Goal: Find contact information: Find contact information

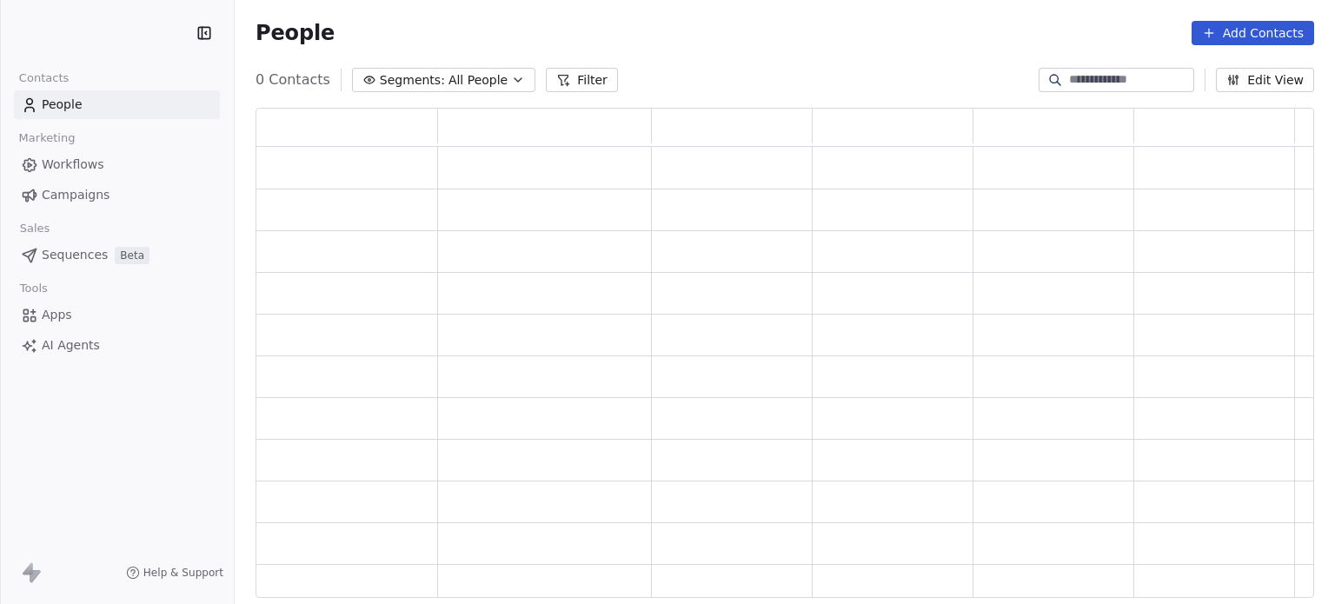
scroll to position [476, 1045]
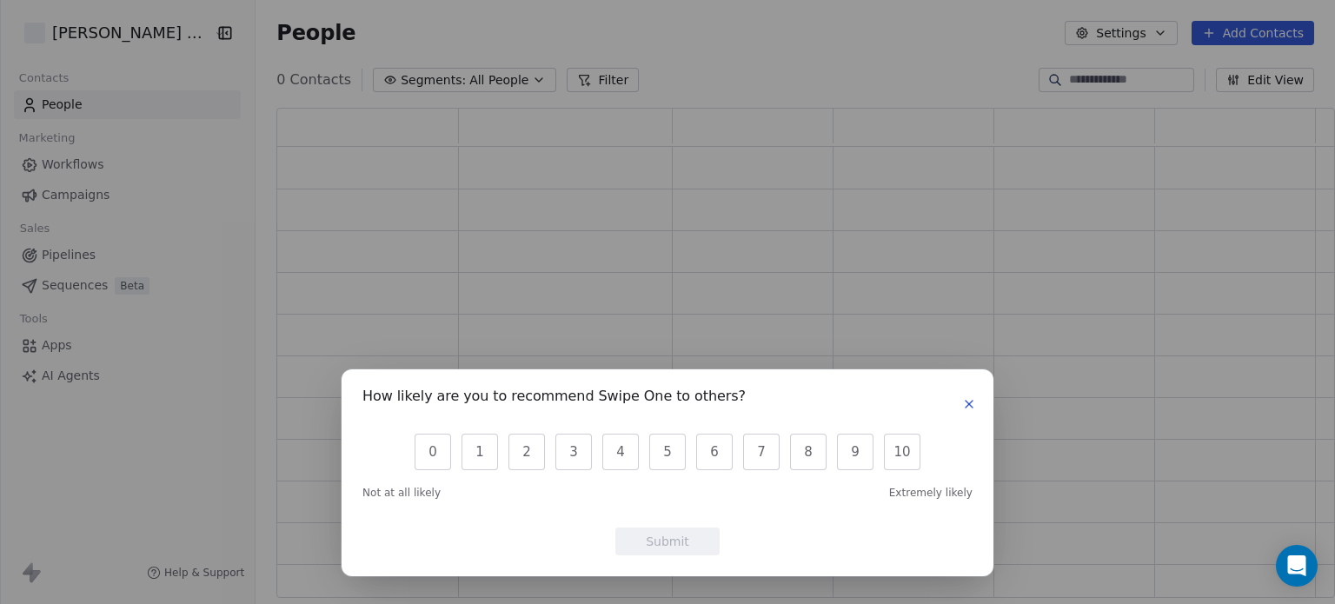
scroll to position [476, 1045]
click at [967, 413] on button "button" at bounding box center [969, 404] width 21 height 21
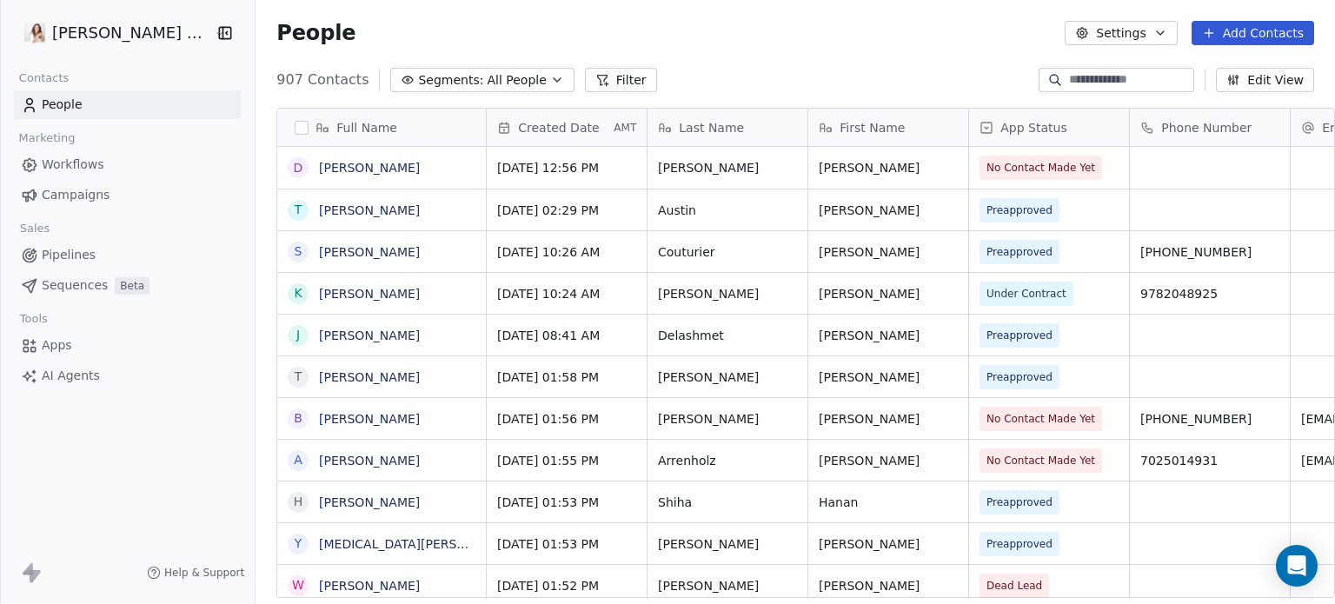
scroll to position [518, 1087]
click at [996, 334] on span "Preapproved" at bounding box center [1021, 335] width 66 height 17
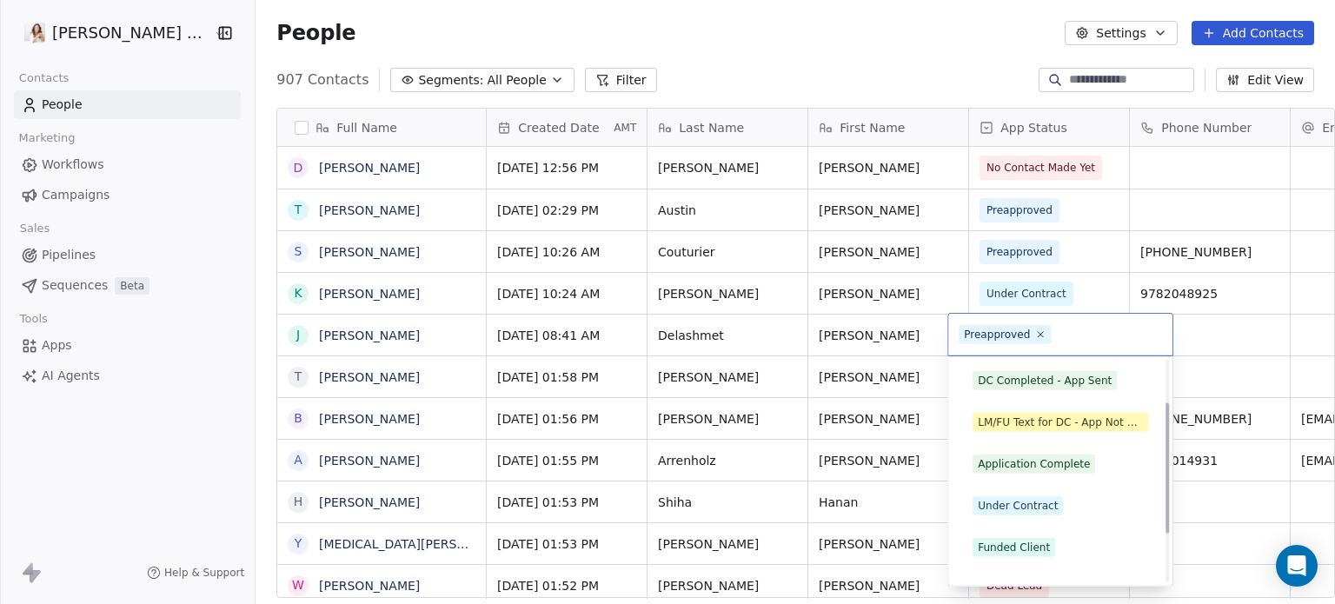
scroll to position [153, 0]
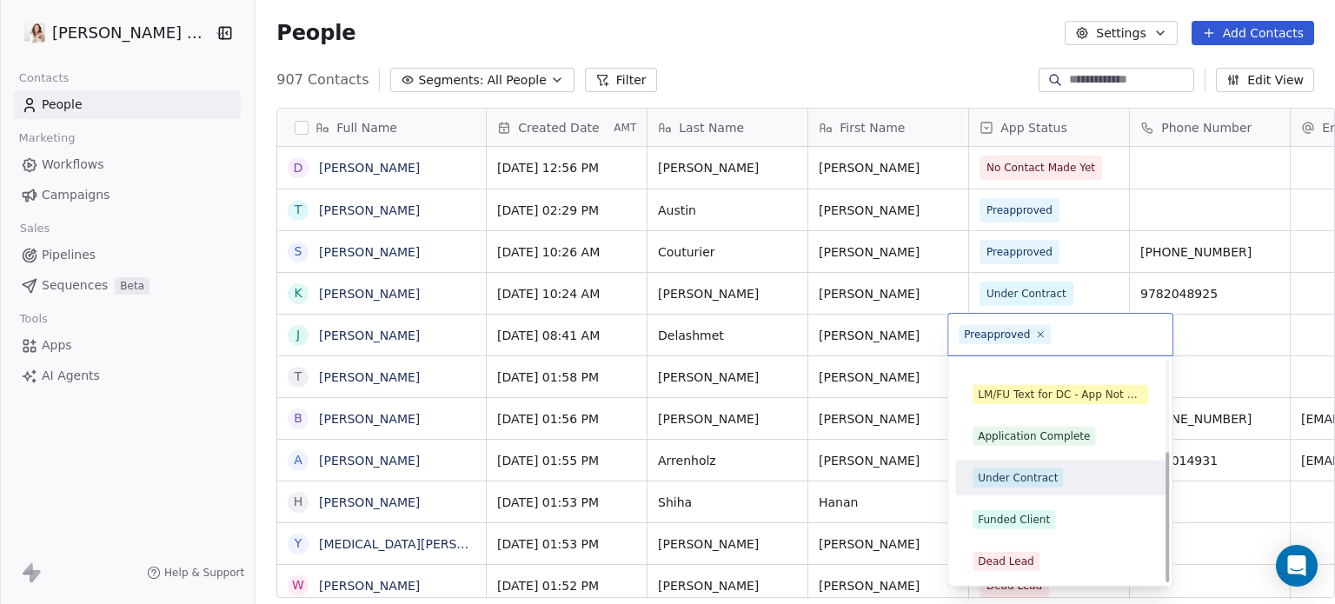
click at [1000, 470] on div "Under Contract" at bounding box center [1018, 478] width 80 height 16
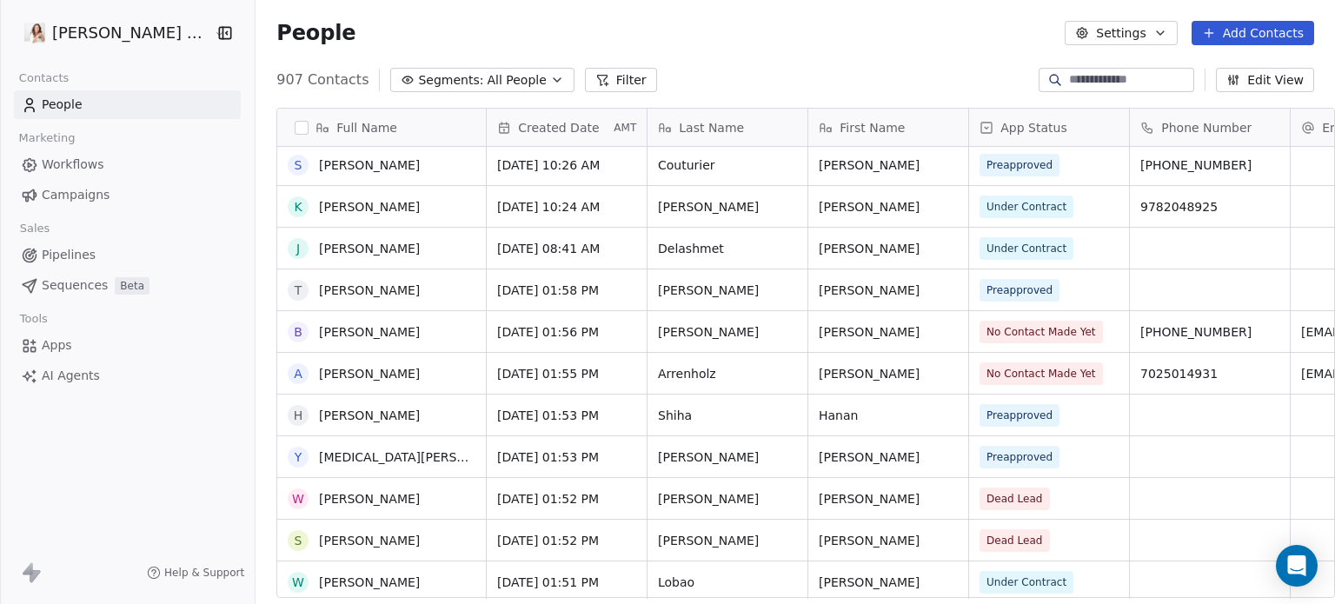
scroll to position [174, 0]
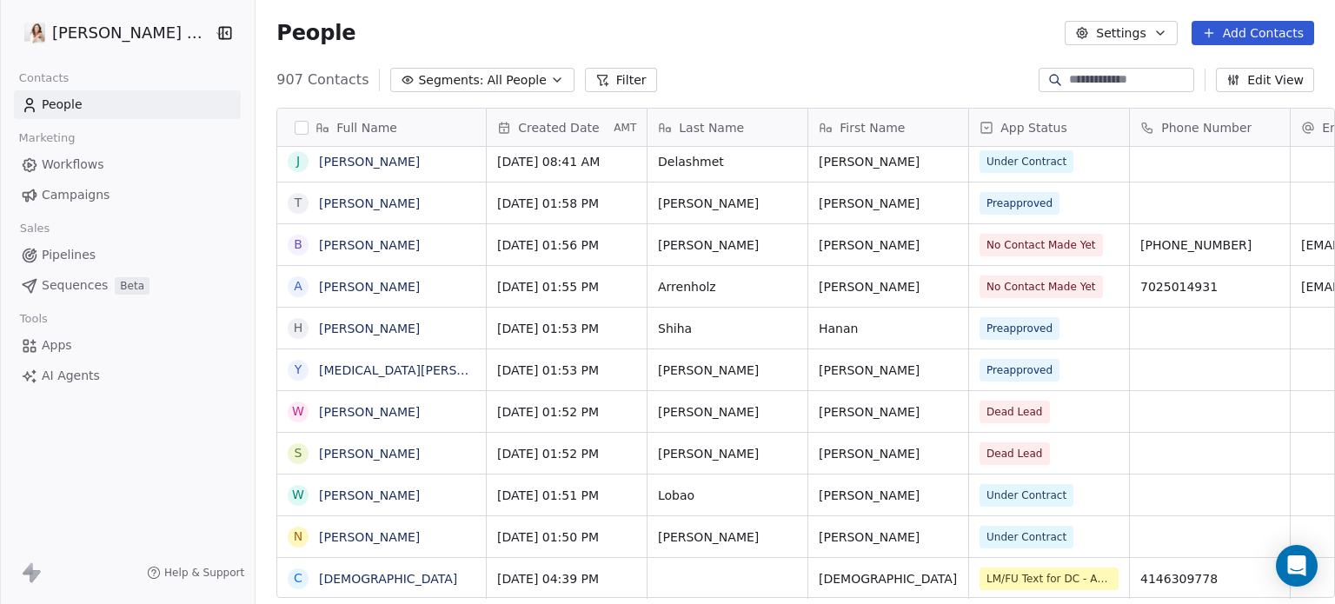
click at [987, 498] on span "Under Contract" at bounding box center [1027, 496] width 80 height 16
click at [1054, 489] on div "Under Contract" at bounding box center [1049, 495] width 160 height 41
click at [1042, 496] on span "Under Contract" at bounding box center [1027, 495] width 94 height 23
click at [1041, 496] on span "Under Contract" at bounding box center [1027, 495] width 94 height 23
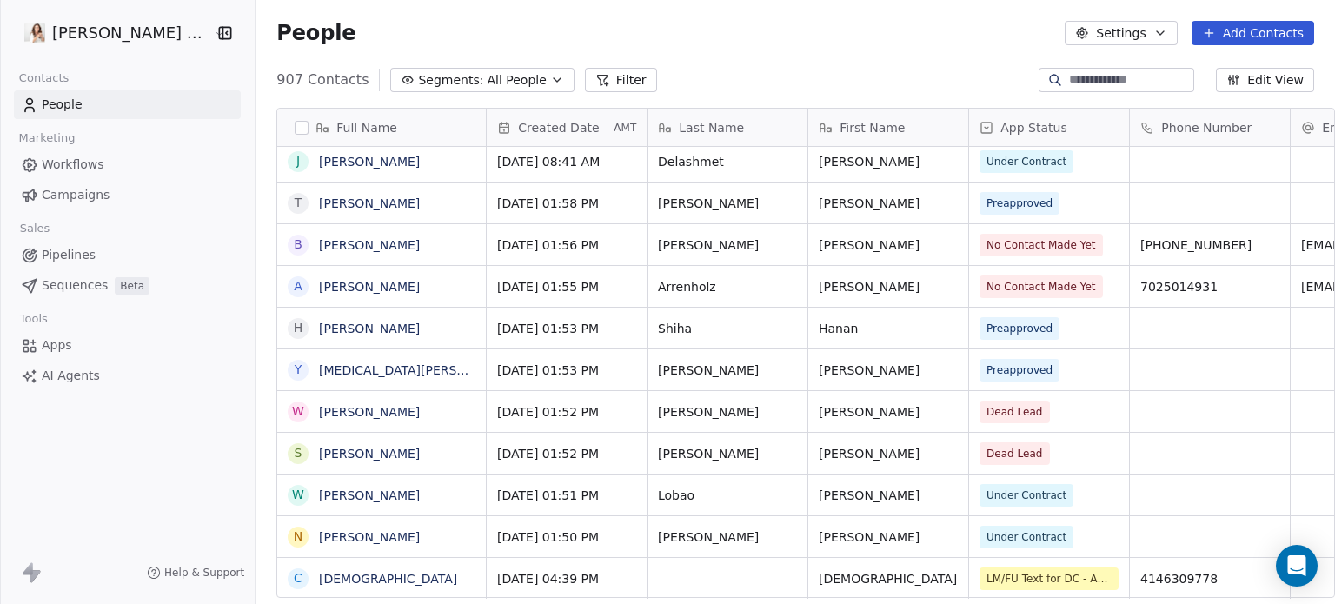
click at [998, 489] on span "Under Contract" at bounding box center [1027, 496] width 80 height 16
click at [969, 490] on div "Under Contract" at bounding box center [1049, 495] width 160 height 41
click at [987, 498] on span "Under Contract" at bounding box center [1027, 496] width 80 height 16
click at [987, 497] on span "Under Contract" at bounding box center [1027, 496] width 80 height 16
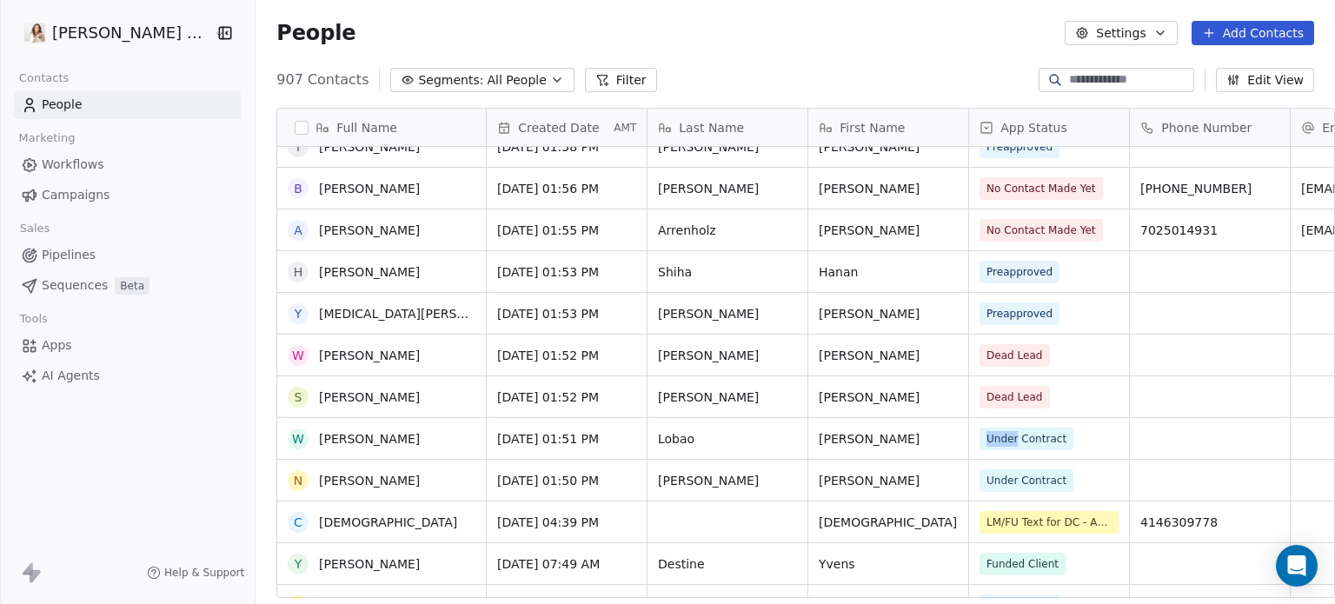
scroll to position [261, 0]
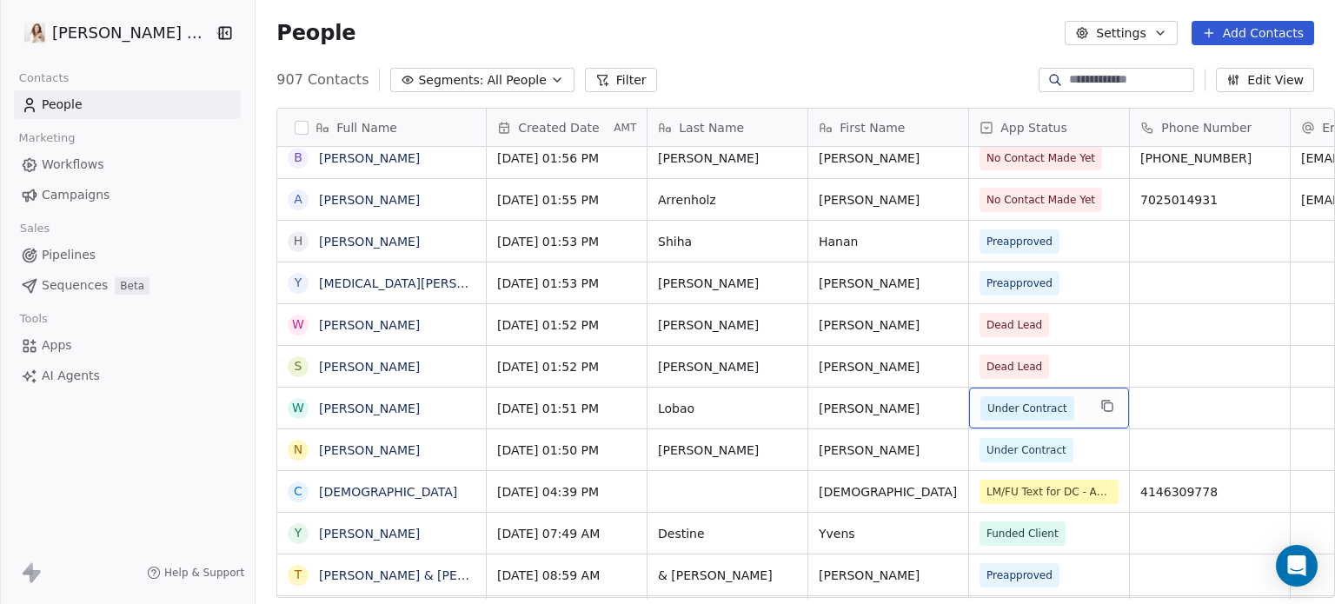
click at [989, 402] on span "Under Contract" at bounding box center [1028, 408] width 80 height 17
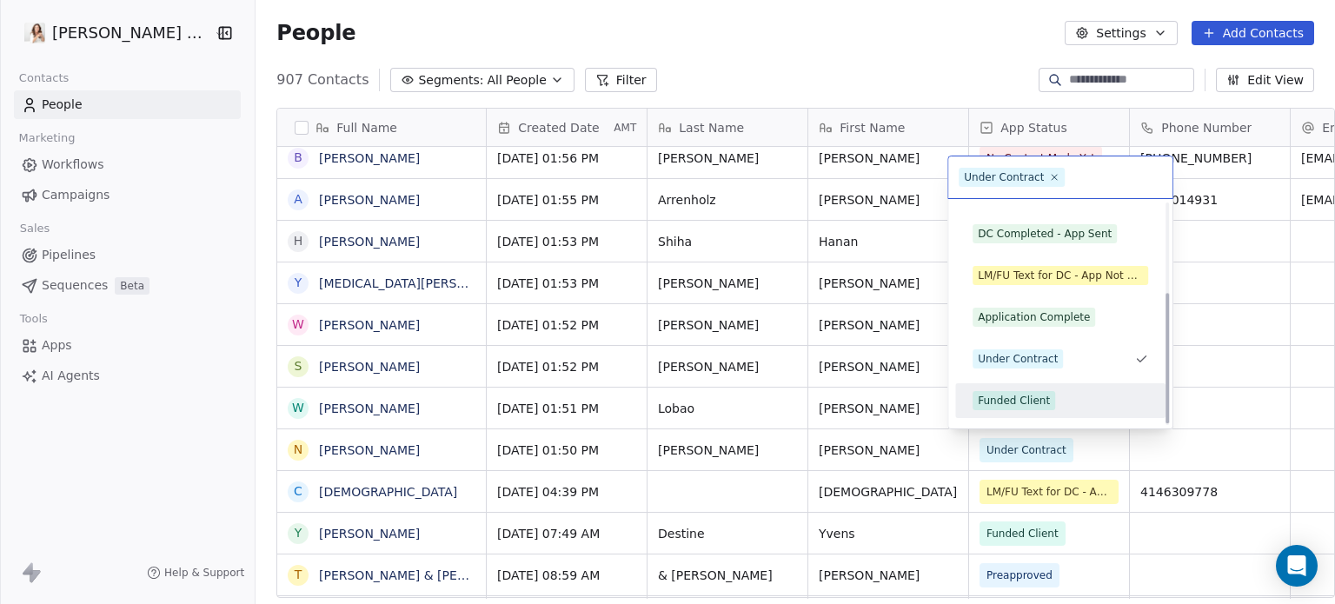
scroll to position [153, 0]
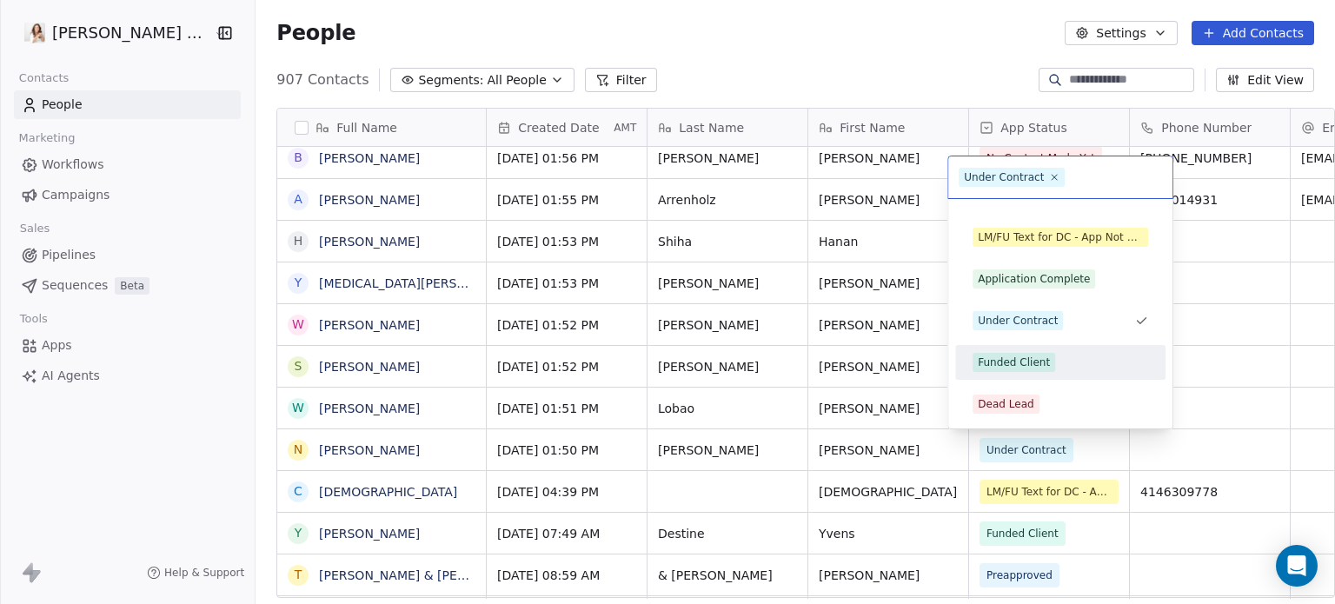
click at [992, 361] on div "Funded Client" at bounding box center [1014, 363] width 72 height 16
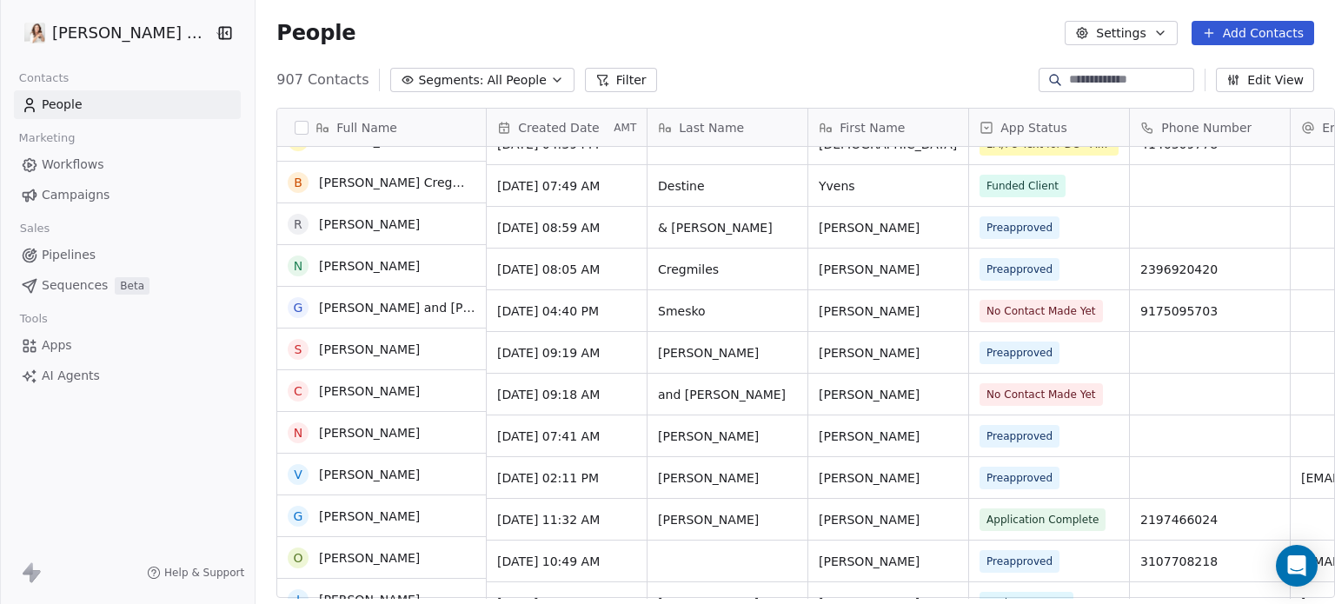
scroll to position [695, 0]
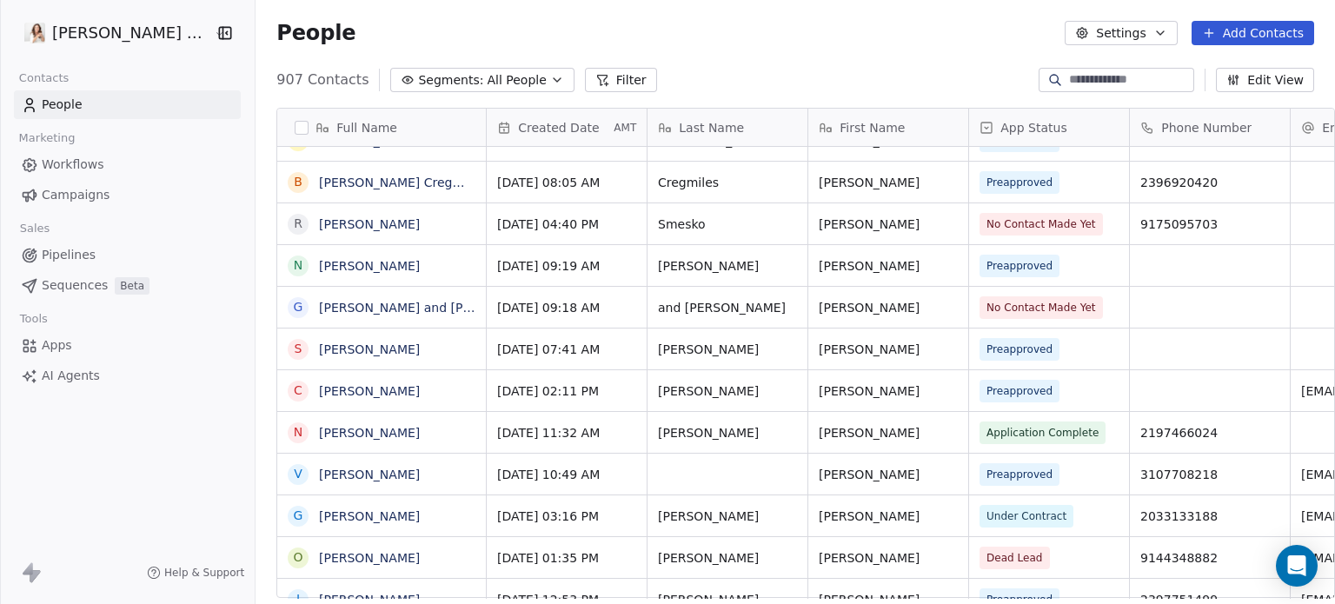
click at [1021, 513] on span "Under Contract" at bounding box center [1027, 517] width 80 height 16
click at [1020, 510] on span "Under Contract" at bounding box center [1027, 517] width 80 height 16
click at [988, 510] on span "Under Contract" at bounding box center [1027, 517] width 80 height 16
click at [988, 509] on span "Under Contract" at bounding box center [1027, 517] width 80 height 16
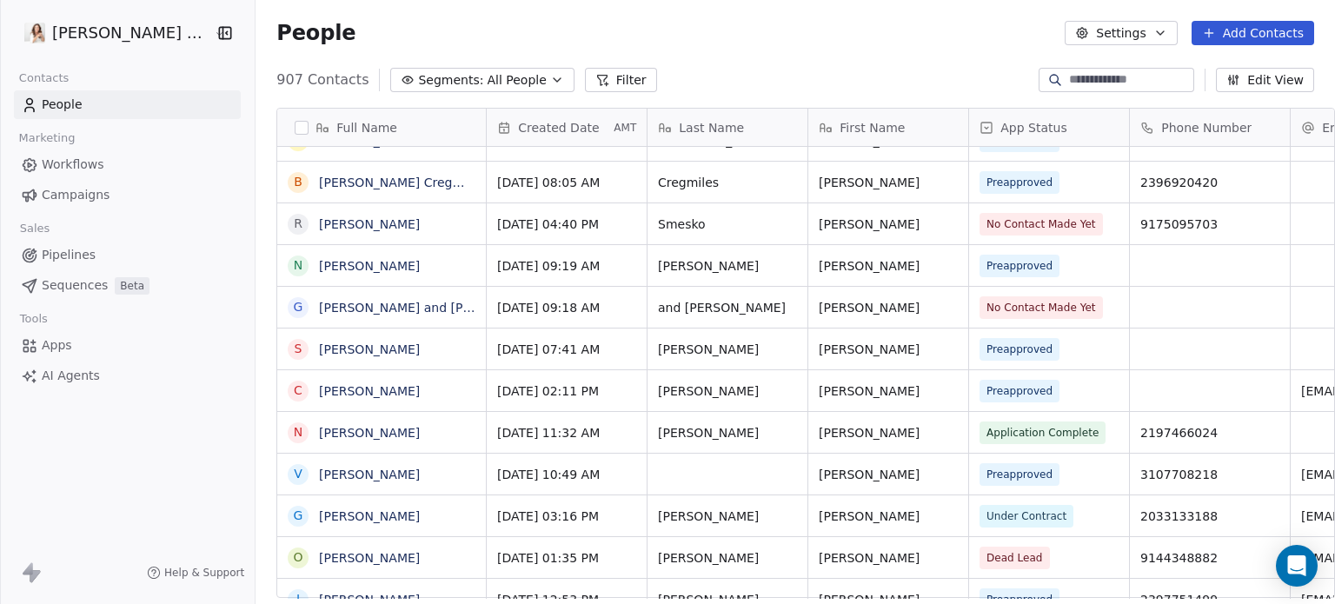
click at [1062, 517] on div "Under Contract" at bounding box center [1049, 516] width 160 height 41
click at [1063, 515] on div "Under Contract" at bounding box center [1049, 516] width 160 height 41
click at [975, 497] on div "Under Contract" at bounding box center [1049, 516] width 160 height 41
click at [1049, 511] on div "Under Contract" at bounding box center [1049, 516] width 160 height 41
click at [1047, 509] on span "Under Contract" at bounding box center [1027, 516] width 94 height 23
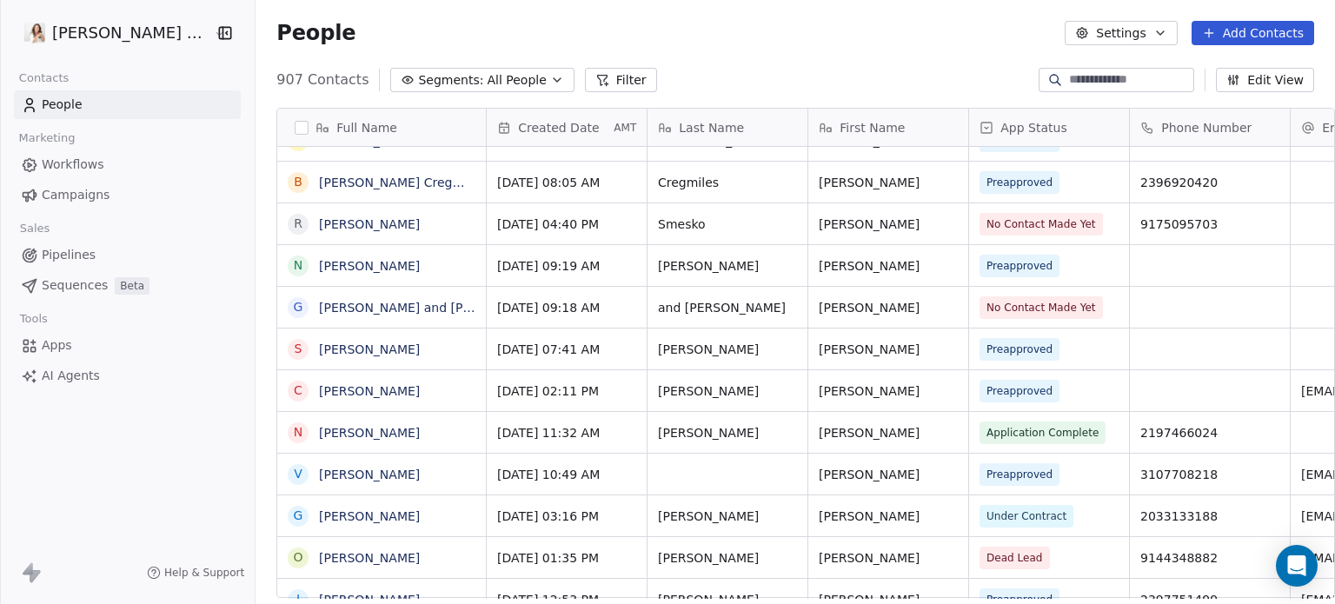
click at [1036, 517] on span "Under Contract" at bounding box center [1027, 517] width 80 height 16
click at [1036, 516] on span "Under Contract" at bounding box center [1027, 517] width 80 height 16
drag, startPoint x: 893, startPoint y: 496, endPoint x: 901, endPoint y: 507, distance: 13.7
click at [893, 496] on div "[PERSON_NAME]" at bounding box center [888, 516] width 160 height 41
click at [975, 528] on div "Under Contract" at bounding box center [1049, 516] width 160 height 41
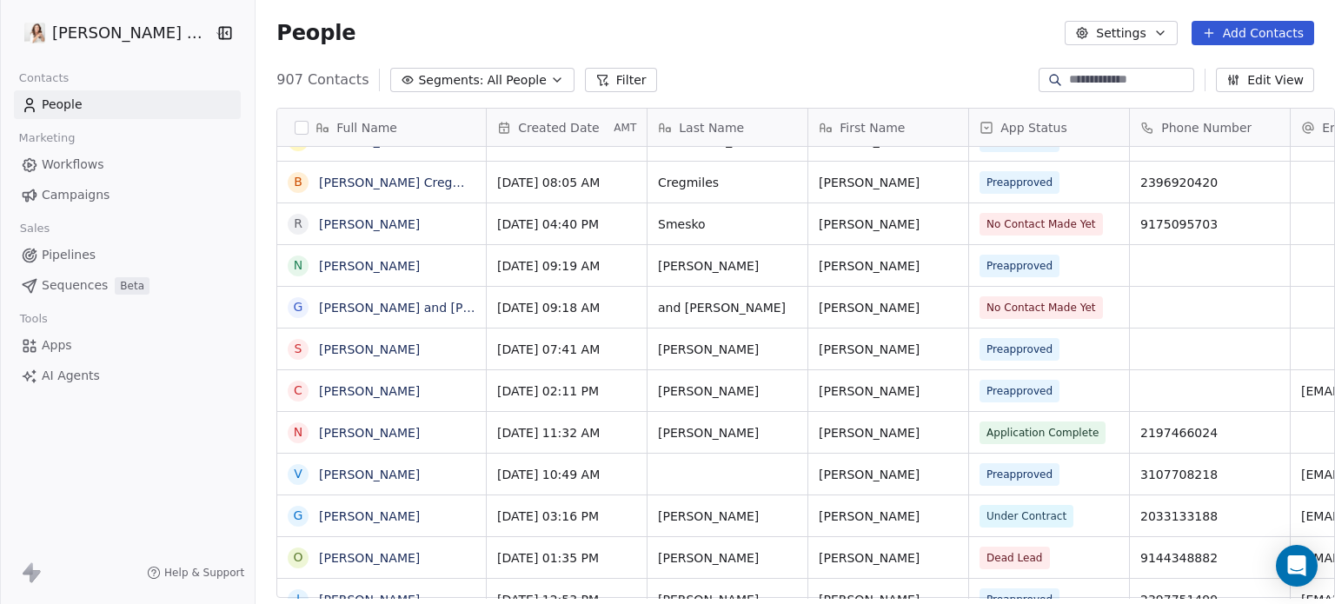
click at [969, 517] on div "Under Contract" at bounding box center [1049, 516] width 160 height 41
click at [969, 516] on div "Under Contract" at bounding box center [1049, 516] width 160 height 41
click at [969, 521] on div "Under Contract" at bounding box center [1049, 516] width 160 height 41
click at [1021, 510] on span "Under Contract" at bounding box center [1027, 517] width 80 height 16
click at [1022, 510] on span "Under Contract" at bounding box center [1027, 517] width 80 height 16
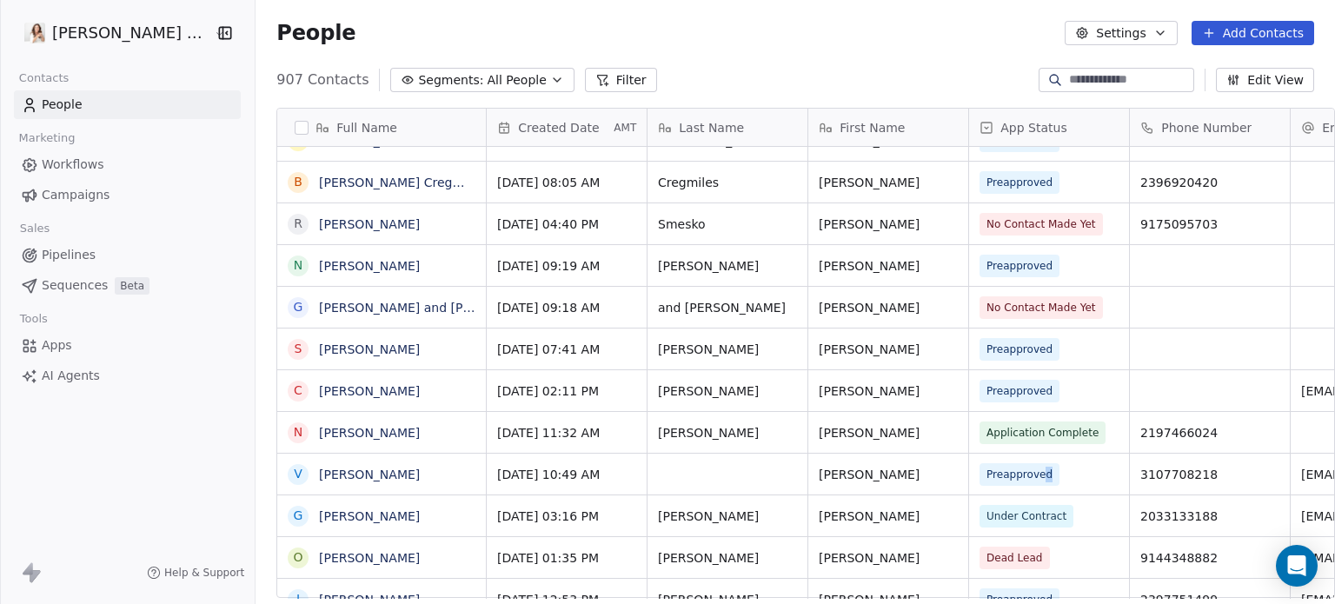
click at [1026, 490] on div "Preapproved" at bounding box center [1049, 474] width 160 height 41
click at [1074, 508] on div "Under Contract" at bounding box center [1049, 516] width 160 height 41
click at [1141, 517] on span "2033133188" at bounding box center [1179, 516] width 77 height 17
click at [894, 499] on div "[PERSON_NAME]" at bounding box center [888, 516] width 160 height 41
click at [987, 510] on span "Under Contract" at bounding box center [1027, 517] width 80 height 16
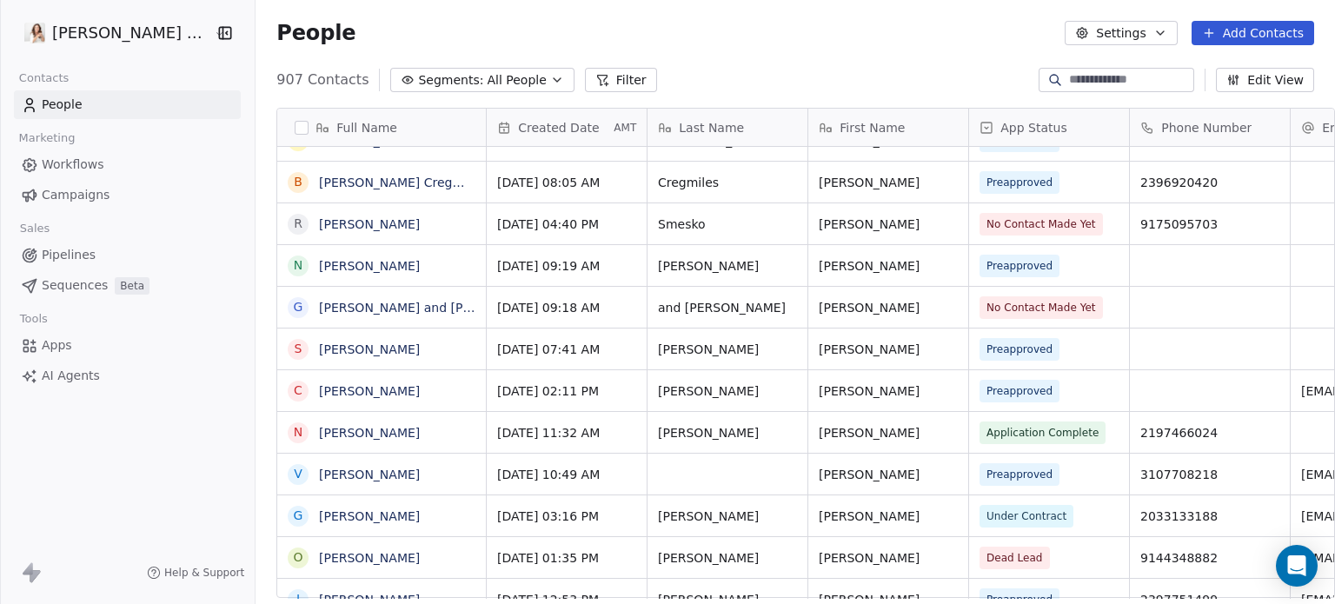
click at [969, 516] on div "Under Contract" at bounding box center [1049, 516] width 160 height 41
click at [969, 510] on div "Under Contract" at bounding box center [1049, 516] width 160 height 41
drag, startPoint x: 950, startPoint y: 510, endPoint x: 968, endPoint y: 527, distance: 24.6
click at [969, 511] on div "Under Contract" at bounding box center [1049, 516] width 160 height 41
click at [1008, 509] on span "Under Contract" at bounding box center [1027, 517] width 80 height 16
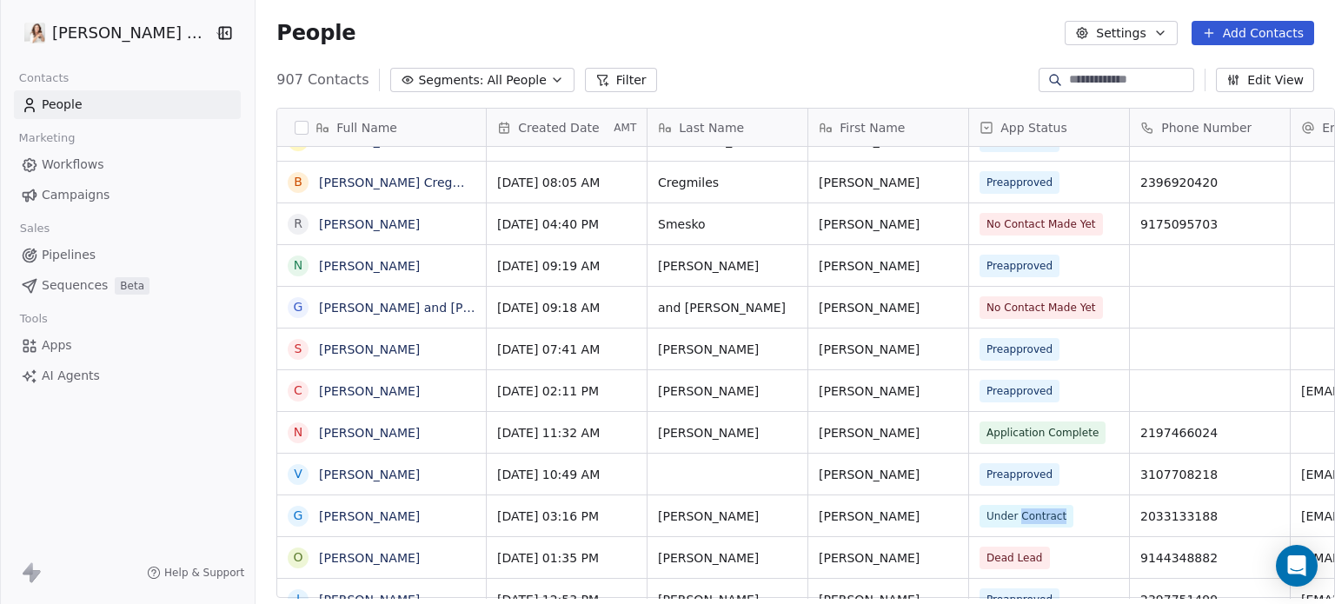
click at [1008, 509] on span "Under Contract" at bounding box center [1027, 517] width 80 height 16
click at [1014, 442] on div "Application Complete" at bounding box center [1049, 432] width 160 height 41
click at [1011, 142] on div "App Status" at bounding box center [1049, 127] width 160 height 37
drag, startPoint x: 1026, startPoint y: 542, endPoint x: 1028, endPoint y: 531, distance: 10.6
click at [1028, 537] on html "[PERSON_NAME] Lending Contacts People Marketing Workflows Campaigns Sales Pipel…" at bounding box center [667, 302] width 1335 height 604
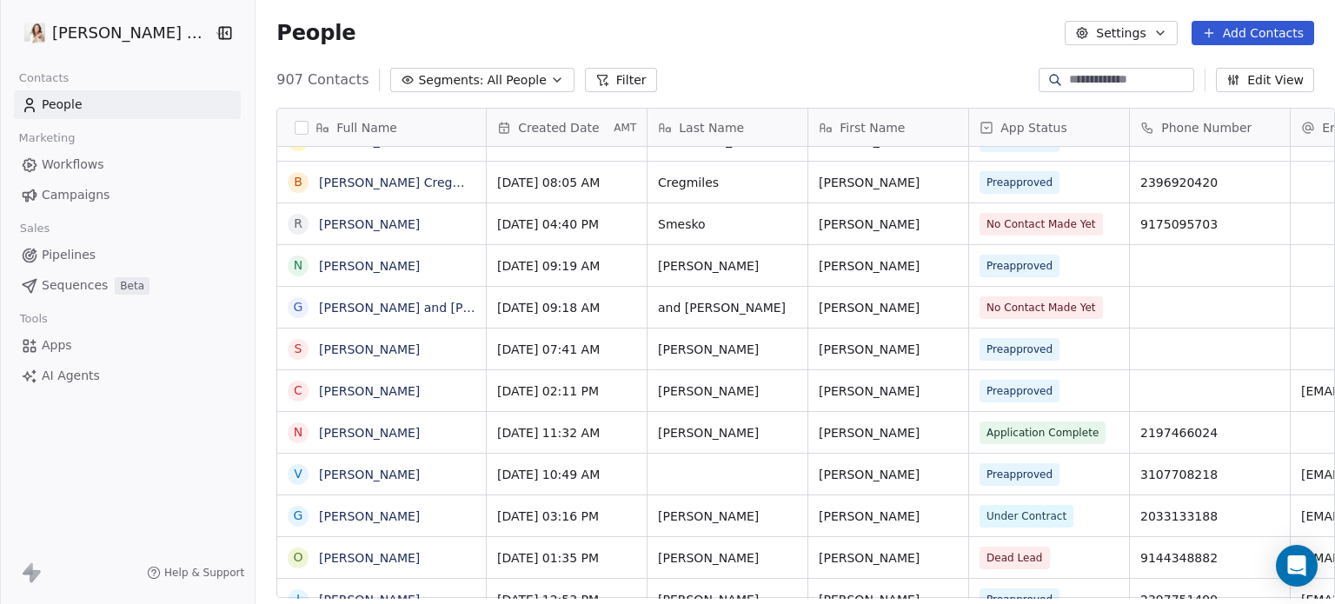
click at [1017, 510] on span "Under Contract" at bounding box center [1027, 517] width 80 height 16
click at [1017, 509] on span "Under Contract" at bounding box center [1027, 517] width 80 height 16
click at [369, 509] on link "[PERSON_NAME]" at bounding box center [369, 516] width 101 height 14
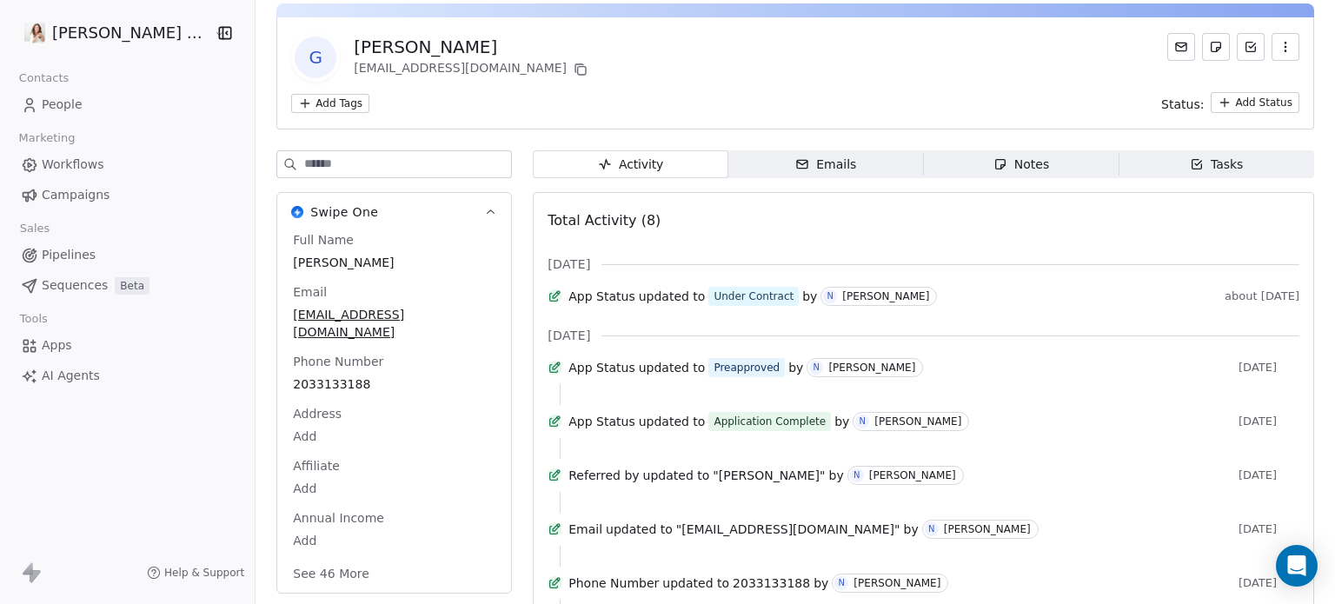
scroll to position [257, 0]
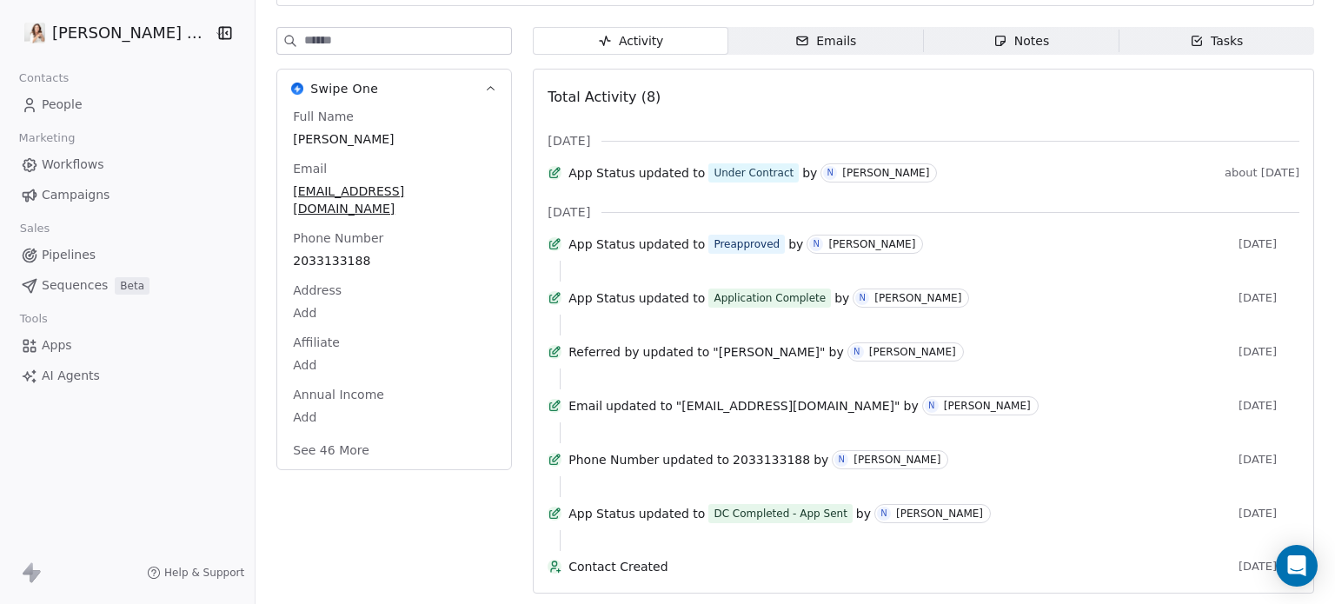
click at [324, 435] on button "See 46 More" at bounding box center [331, 450] width 97 height 31
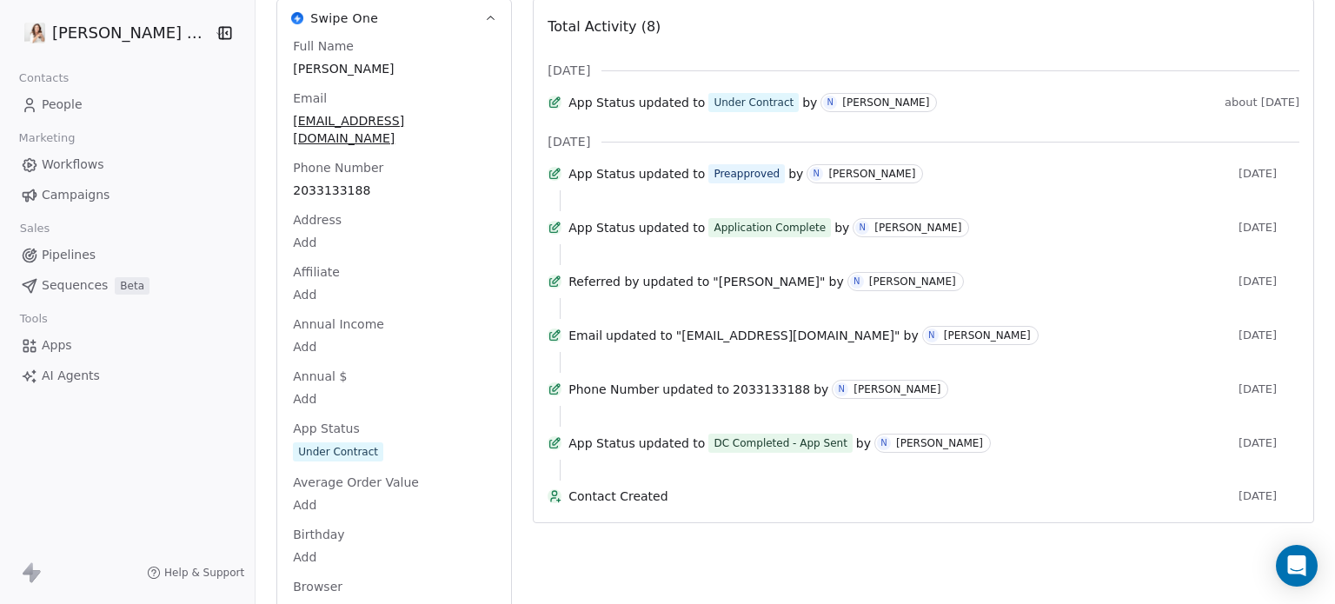
scroll to position [389, 0]
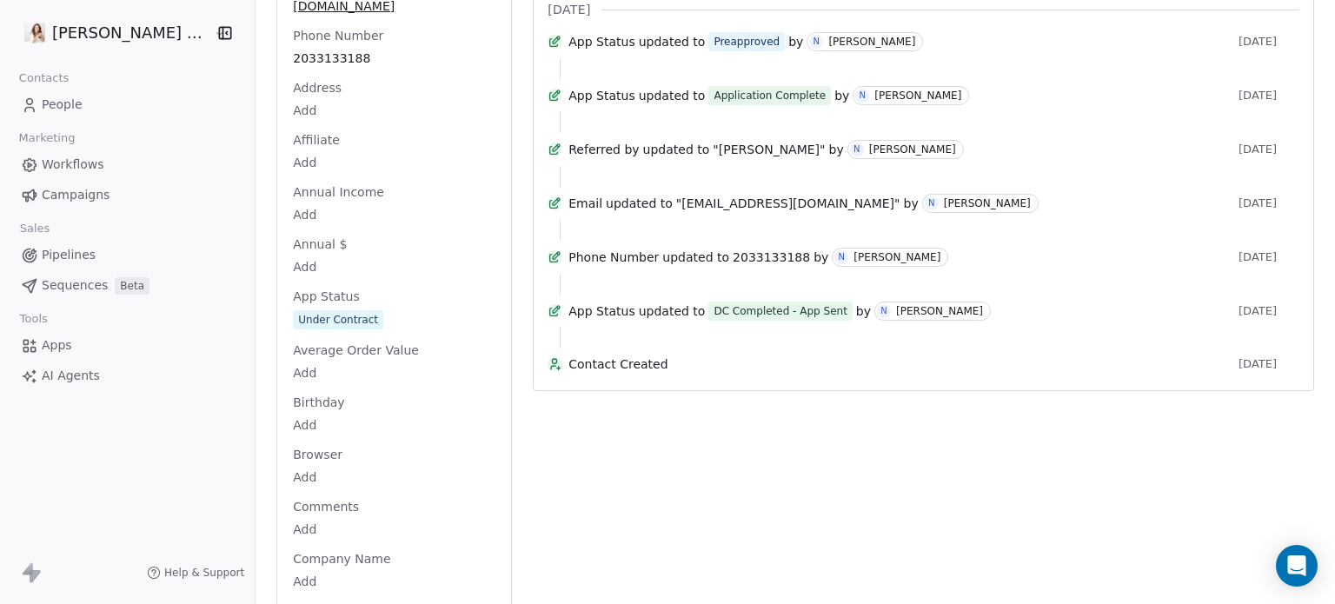
click at [401, 311] on span "Under Contract" at bounding box center [394, 320] width 201 height 19
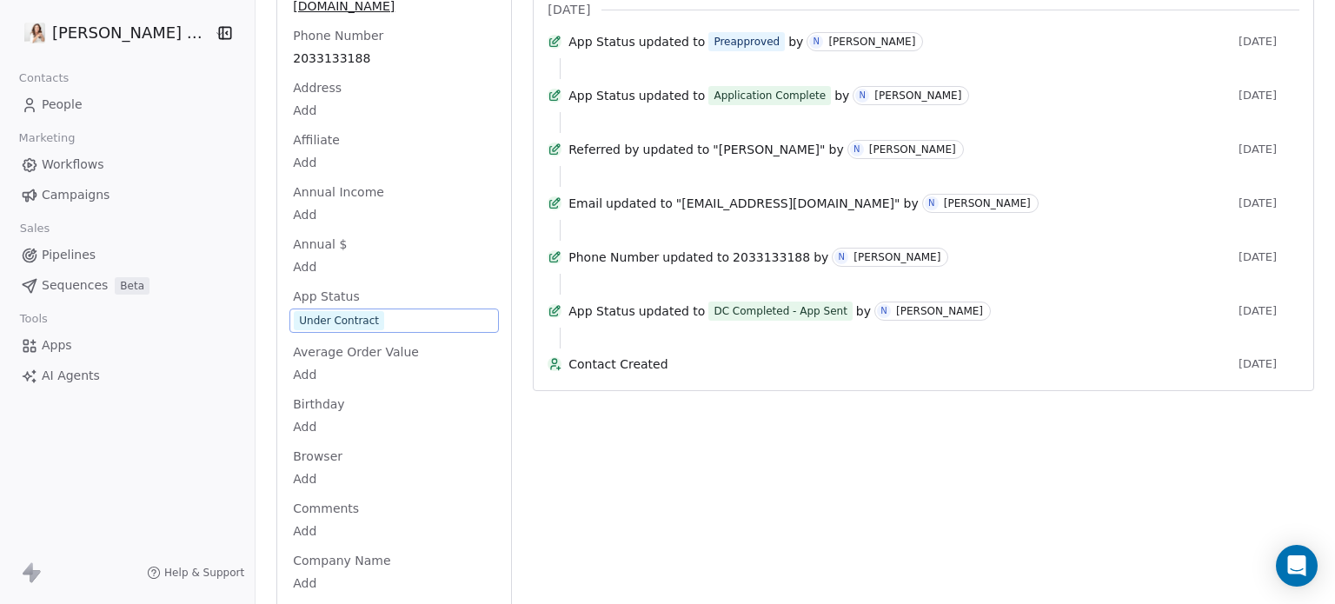
drag, startPoint x: 272, startPoint y: 305, endPoint x: 282, endPoint y: 275, distance: 31.9
click at [294, 311] on span "Under Contract" at bounding box center [339, 320] width 90 height 19
click at [289, 288] on span "App Status" at bounding box center [325, 296] width 73 height 17
click at [294, 311] on span "Under Contract" at bounding box center [339, 320] width 90 height 19
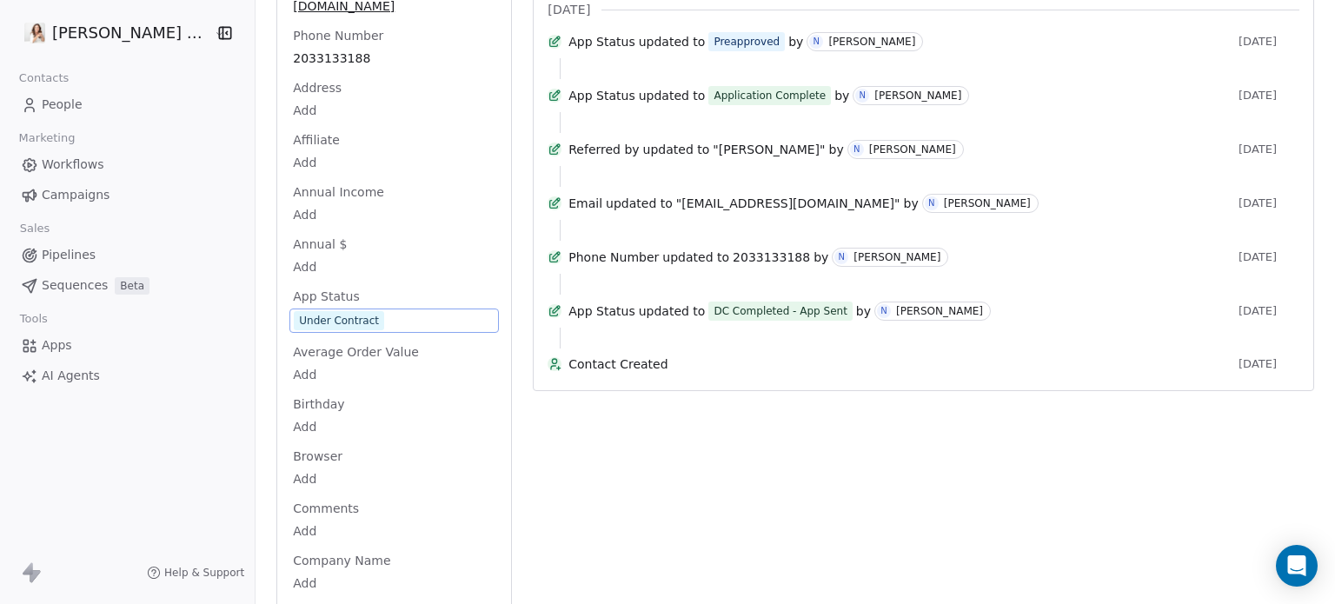
click at [294, 311] on span "Under Contract" at bounding box center [339, 320] width 90 height 19
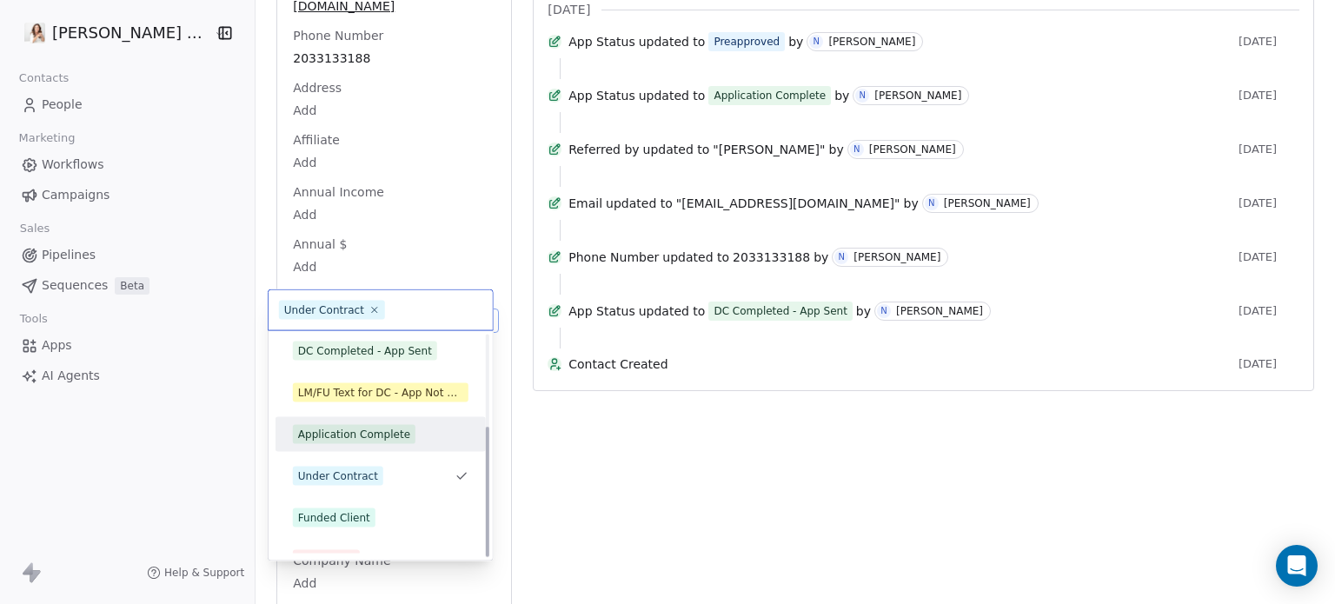
scroll to position [153, 0]
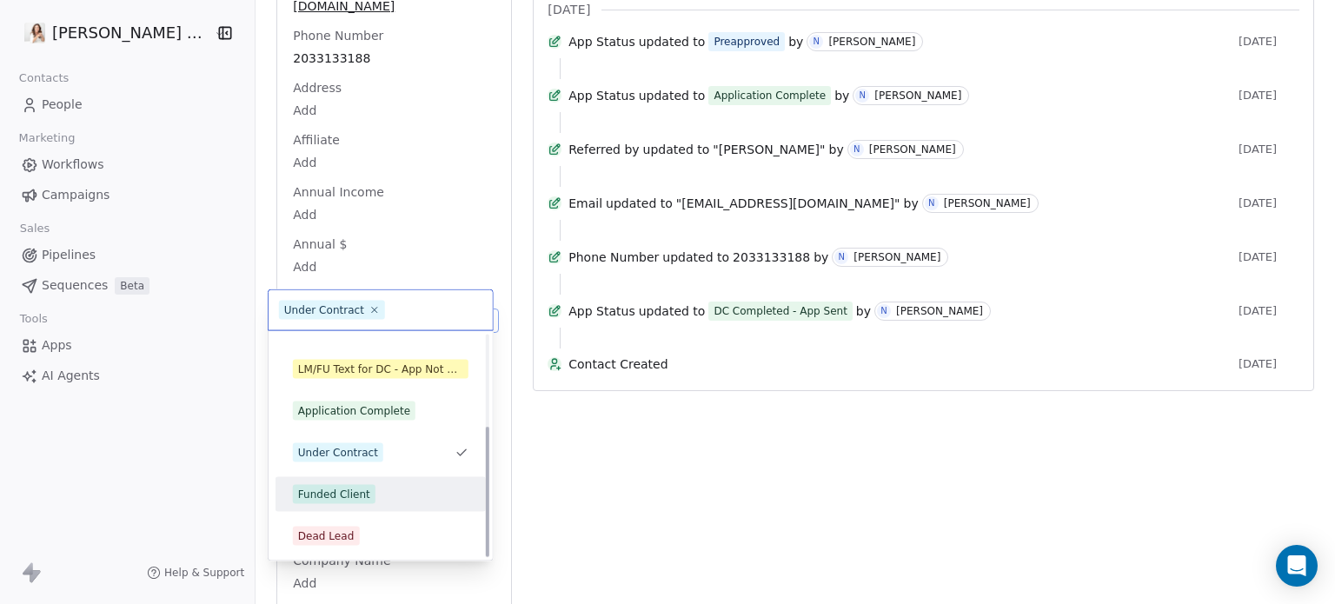
click at [334, 489] on div "Funded Client" at bounding box center [334, 495] width 72 height 16
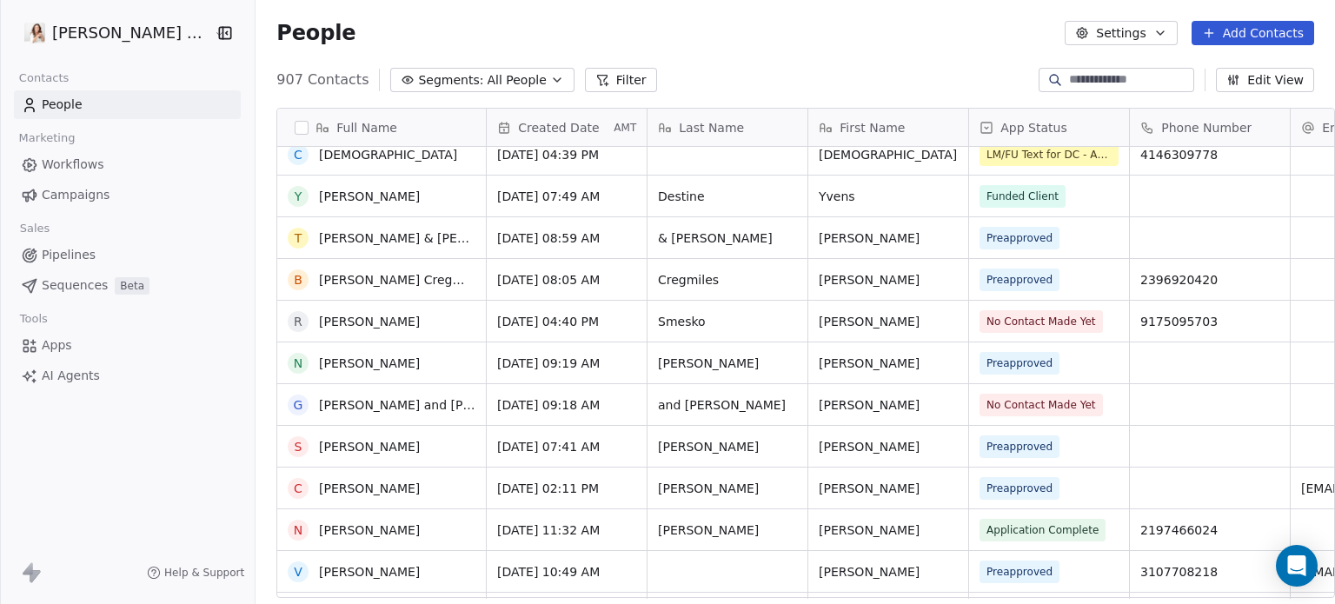
scroll to position [609, 0]
